Goal: Transaction & Acquisition: Purchase product/service

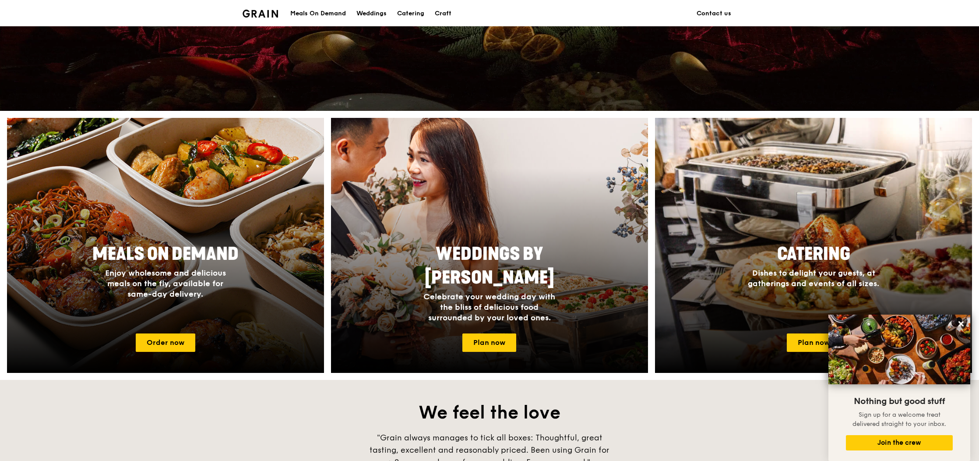
scroll to position [153, 0]
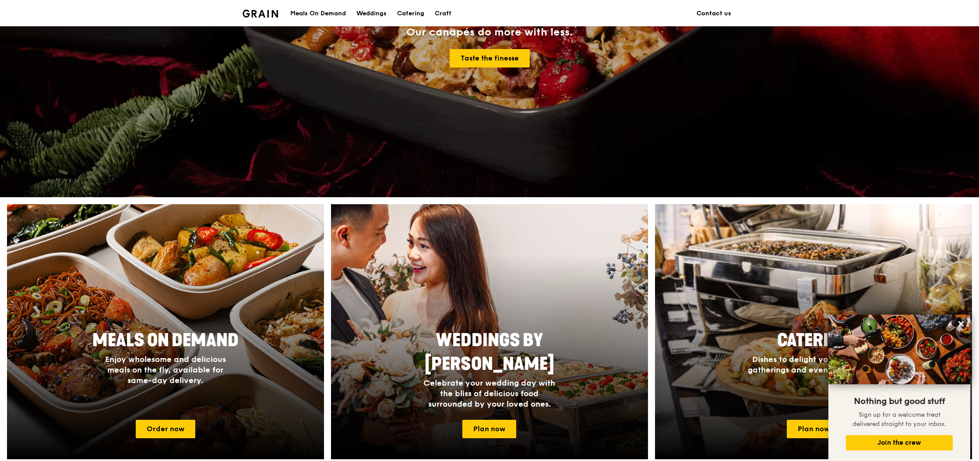
click at [728, 10] on link "Contact us" at bounding box center [713, 13] width 45 height 26
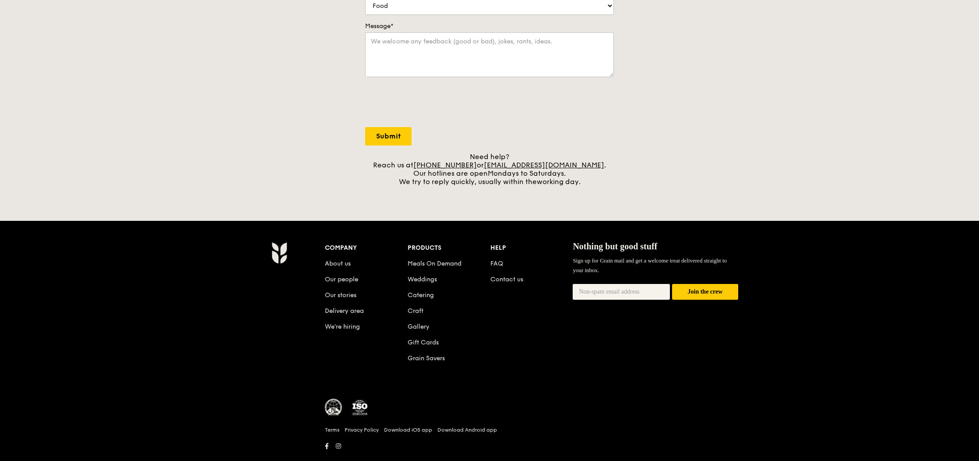
scroll to position [261, 0]
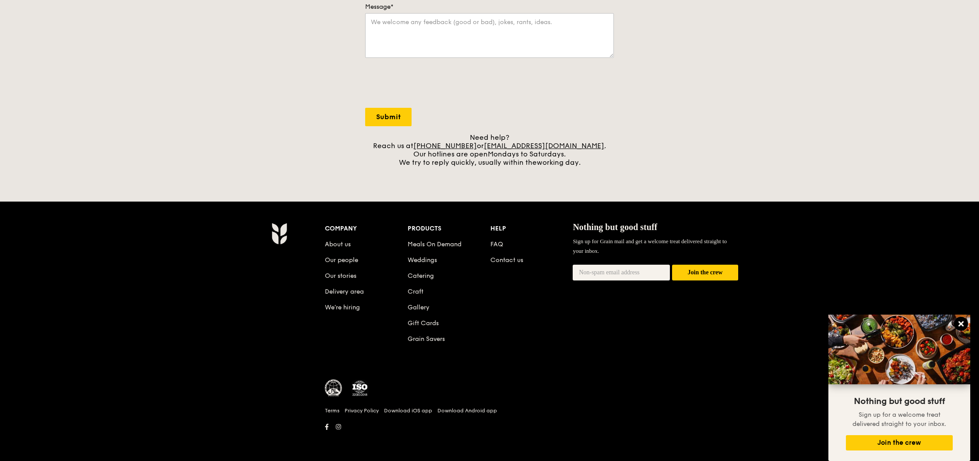
drag, startPoint x: 963, startPoint y: 325, endPoint x: 645, endPoint y: 319, distance: 317.5
click at [962, 325] on icon at bounding box center [961, 323] width 5 height 5
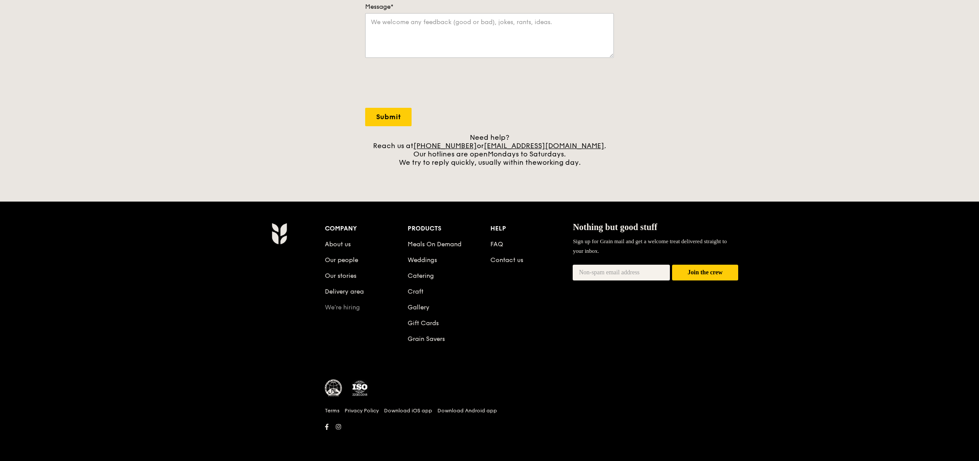
click at [349, 308] on link "We’re hiring" at bounding box center [342, 306] width 35 height 7
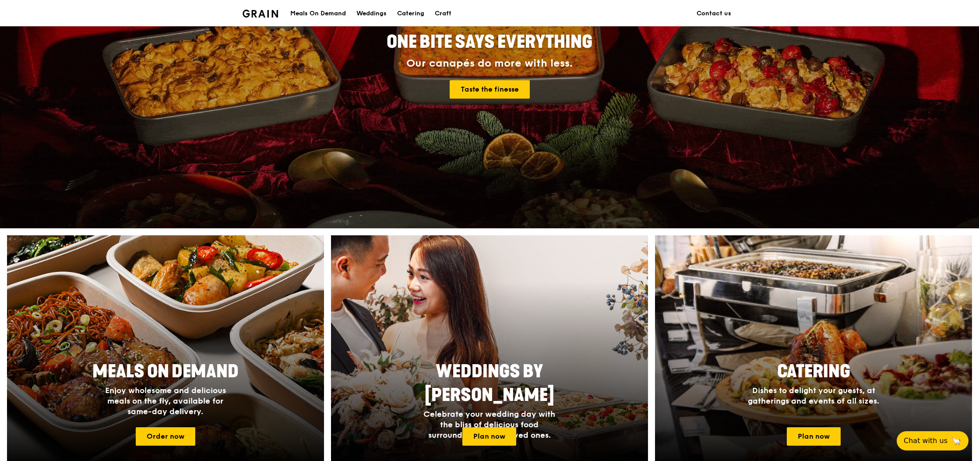
scroll to position [112, 0]
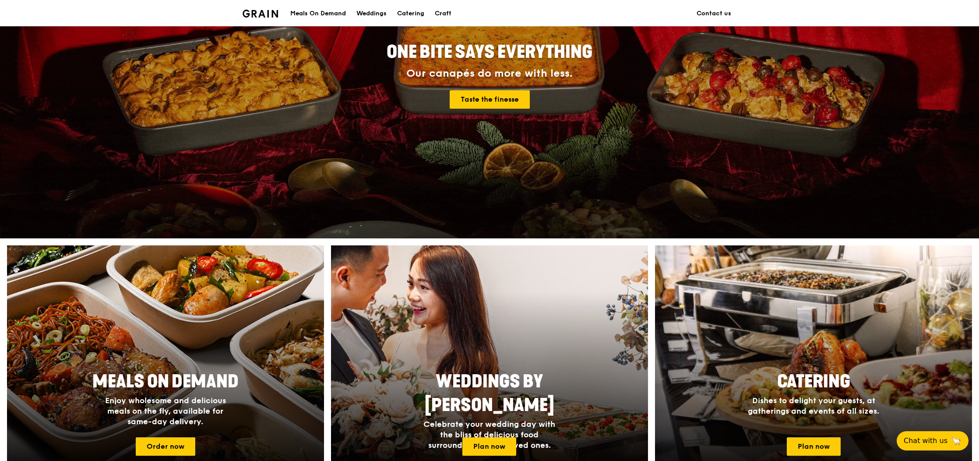
click at [324, 12] on div "Meals On Demand" at bounding box center [318, 13] width 56 height 26
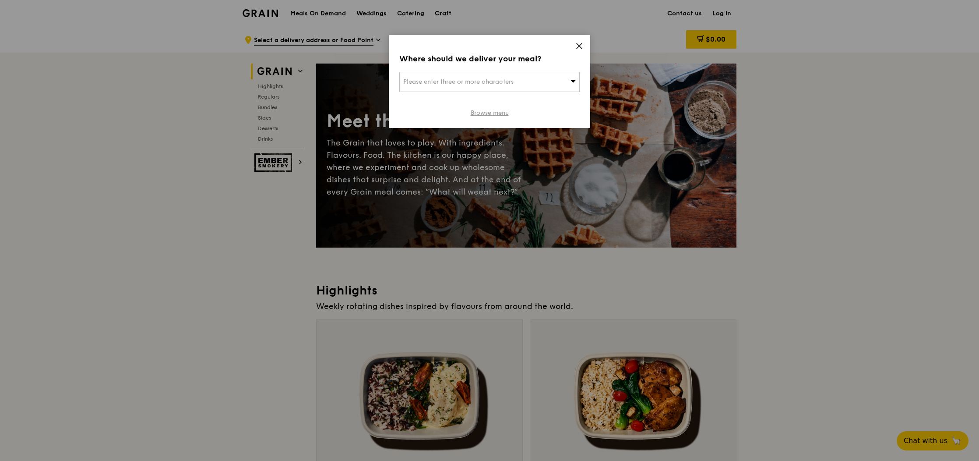
click at [484, 113] on link "Browse menu" at bounding box center [490, 113] width 38 height 9
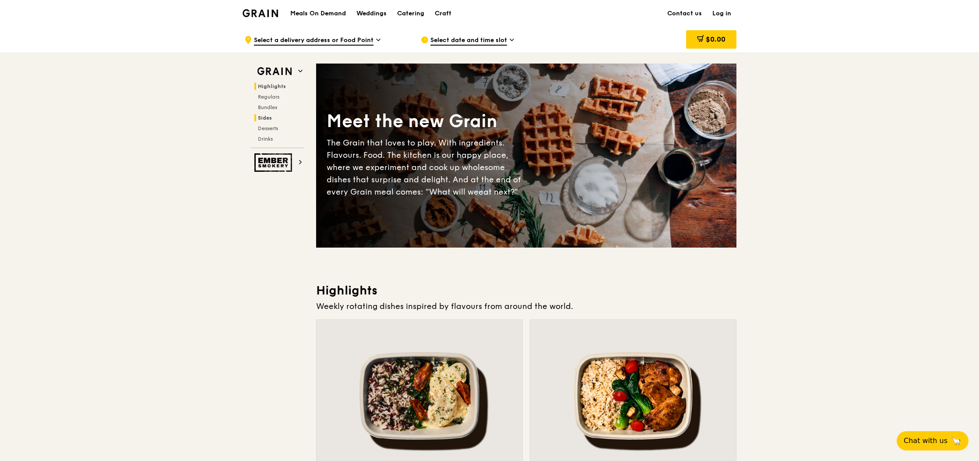
click at [267, 118] on span "Sides" at bounding box center [265, 118] width 14 height 6
